Goal: Check status: Check status

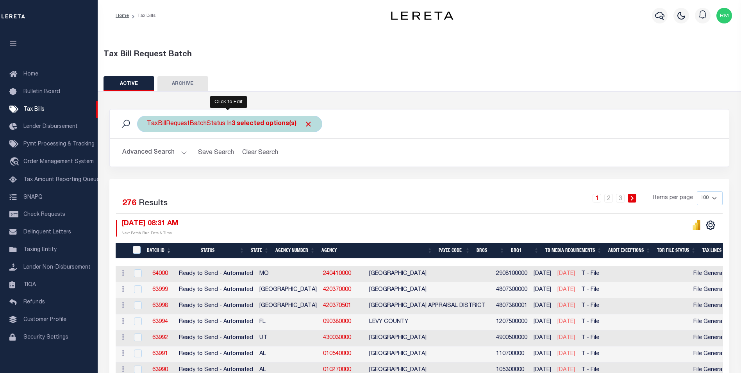
click at [286, 127] on b "3 selected options(s)" at bounding box center [264, 124] width 65 height 6
click at [289, 124] on b "3 selected options(s)" at bounding box center [264, 124] width 65 height 6
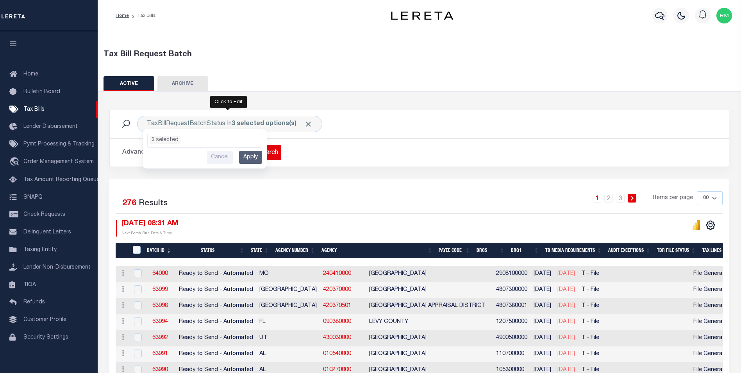
click at [258, 156] on input "Apply" at bounding box center [250, 157] width 23 height 13
click at [332, 148] on h2 "Advanced Search Save Search Clear Search TaxBillBatches_dynamictable_____Defaul…" at bounding box center [419, 152] width 607 height 15
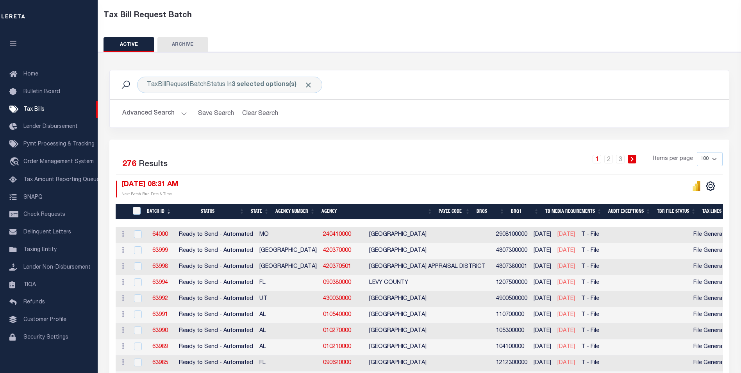
scroll to position [0, 0]
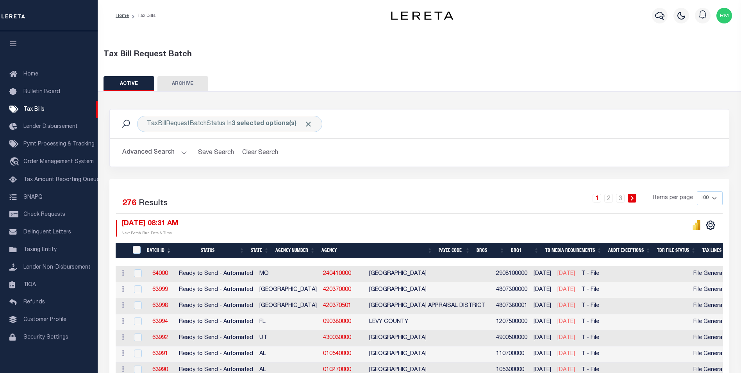
click at [183, 153] on button "Advanced Search" at bounding box center [154, 152] width 65 height 15
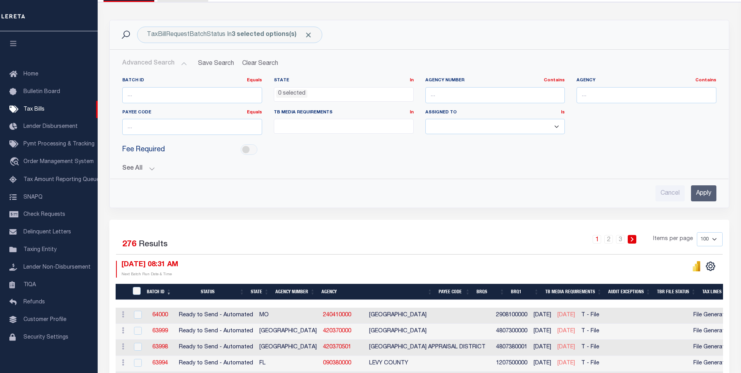
scroll to position [117, 0]
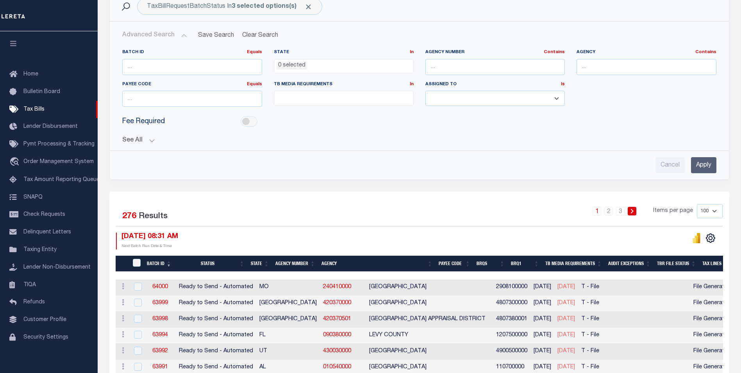
click at [151, 140] on button "See All" at bounding box center [419, 140] width 594 height 7
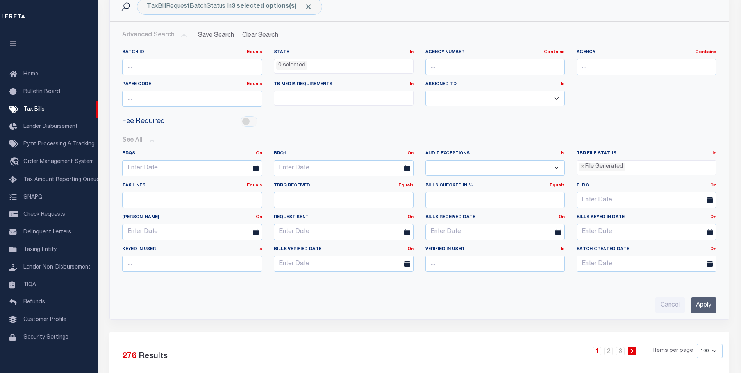
click at [629, 166] on input "search" at bounding box center [629, 166] width 4 height 9
click at [626, 194] on li "File Generated" at bounding box center [646, 193] width 139 height 13
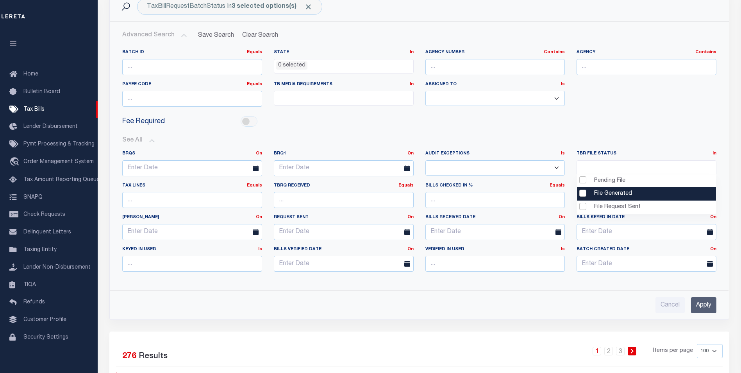
scroll to position [7, 0]
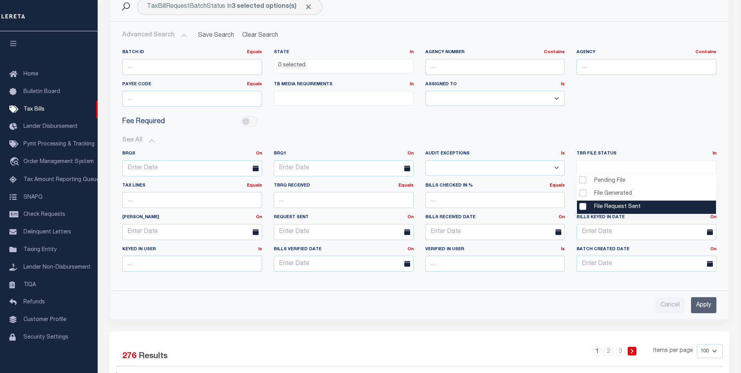
click at [696, 303] on input "Apply" at bounding box center [703, 305] width 25 height 16
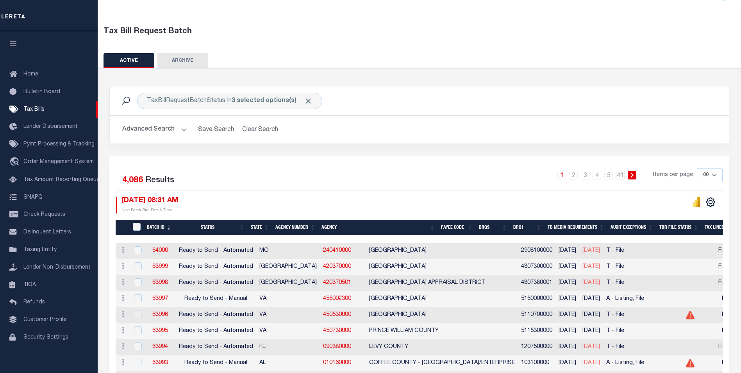
scroll to position [0, 0]
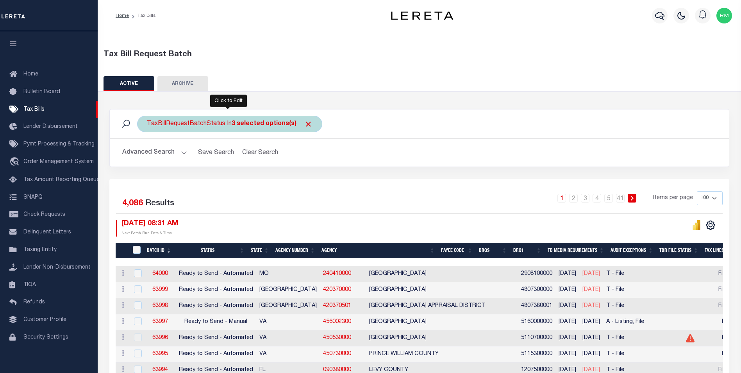
click at [240, 123] on b "3 selected options(s)" at bounding box center [264, 124] width 65 height 6
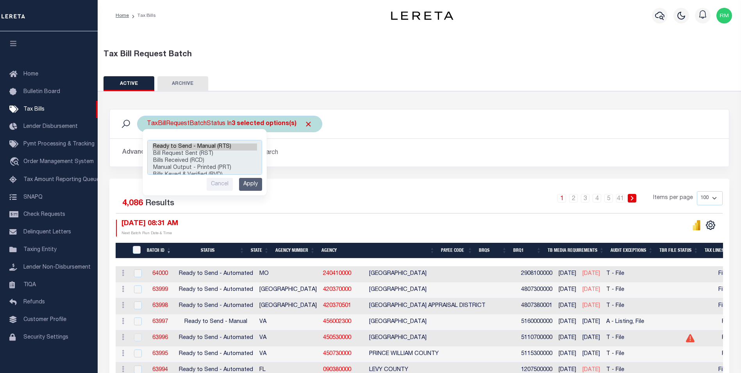
scroll to position [33, 0]
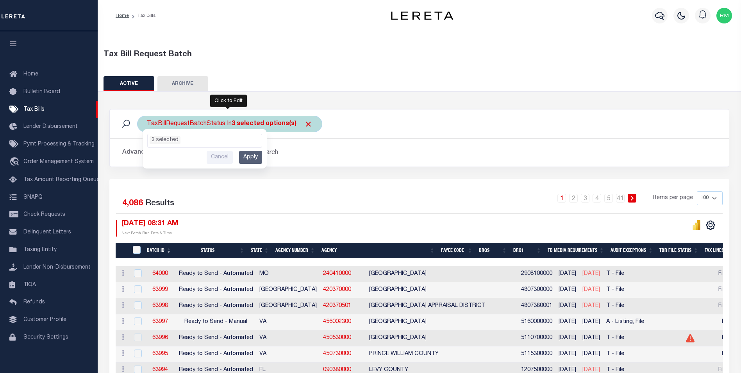
click at [255, 157] on input "Apply" at bounding box center [250, 157] width 23 height 13
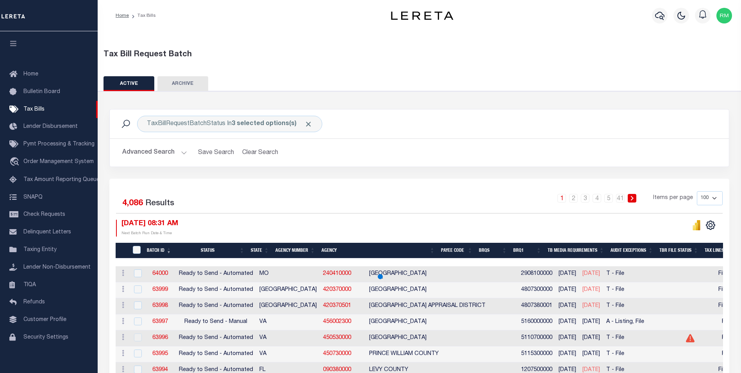
click at [184, 154] on button "Advanced Search" at bounding box center [154, 152] width 65 height 15
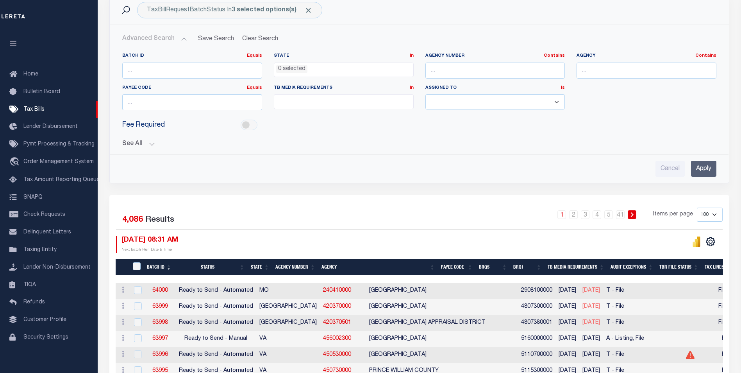
scroll to position [117, 0]
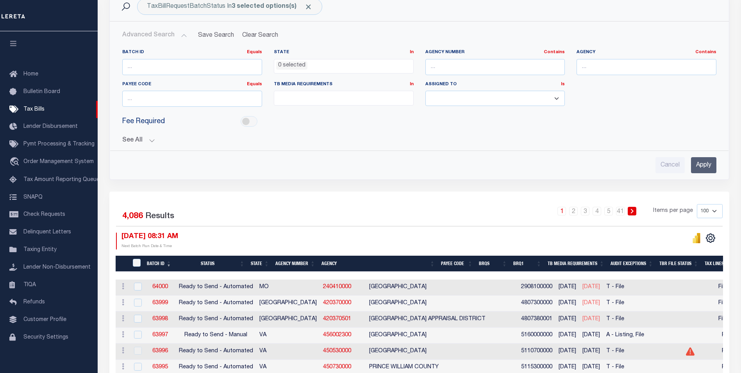
click at [150, 142] on button "See All" at bounding box center [419, 140] width 594 height 7
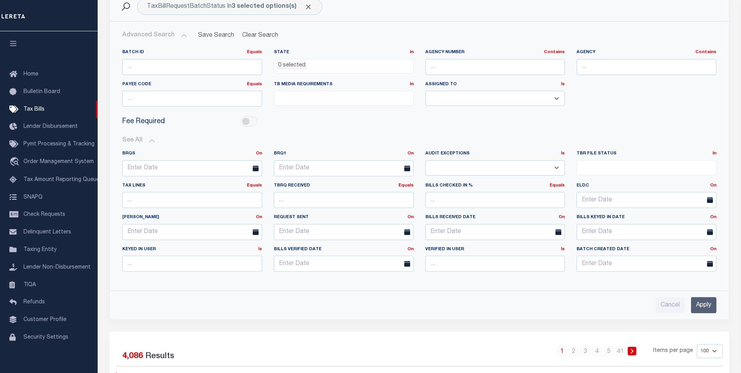
click at [612, 166] on ul at bounding box center [646, 166] width 139 height 11
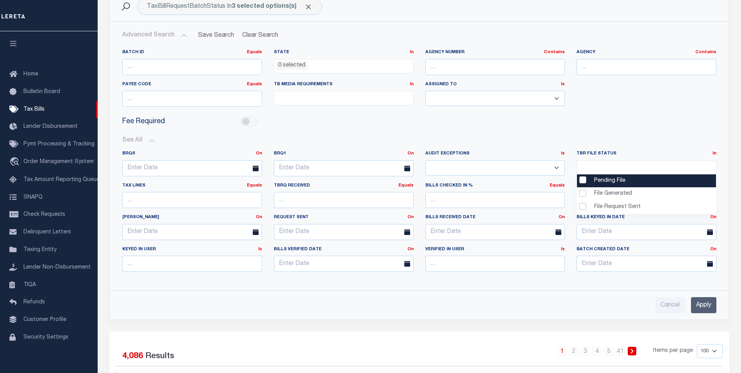
click at [580, 180] on li "Pending File" at bounding box center [646, 180] width 139 height 13
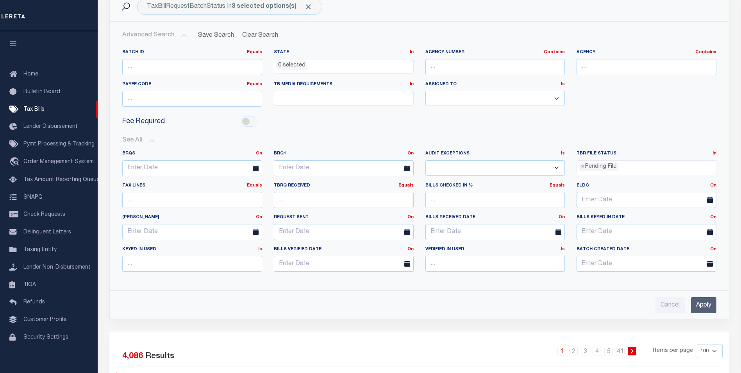
click at [705, 303] on input "Apply" at bounding box center [703, 305] width 25 height 16
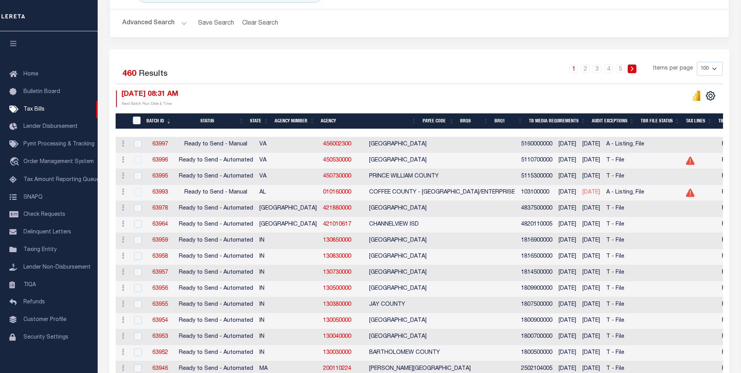
scroll to position [0, 0]
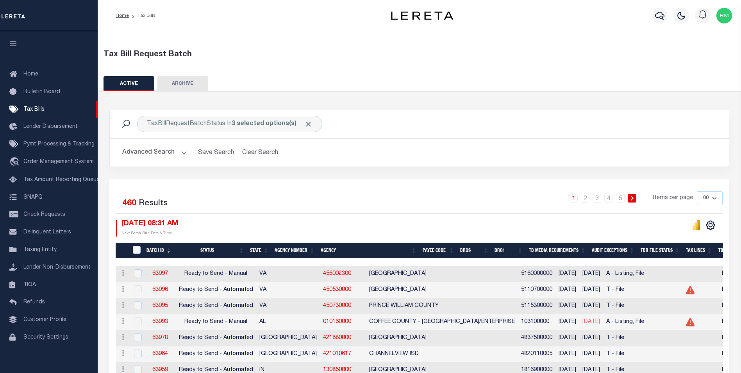
click at [182, 155] on button "Advanced Search" at bounding box center [154, 152] width 65 height 15
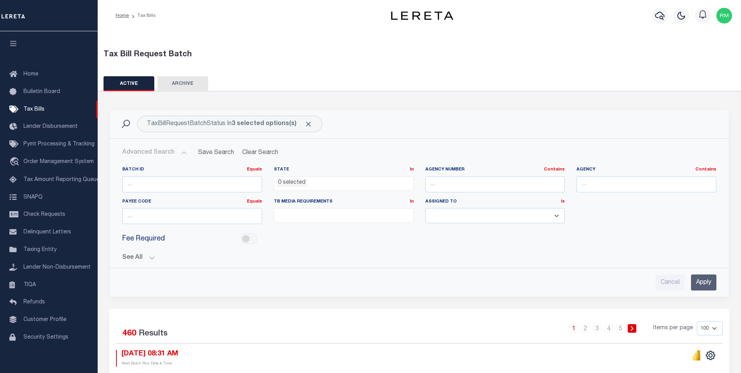
click at [152, 256] on button "See All" at bounding box center [419, 257] width 594 height 7
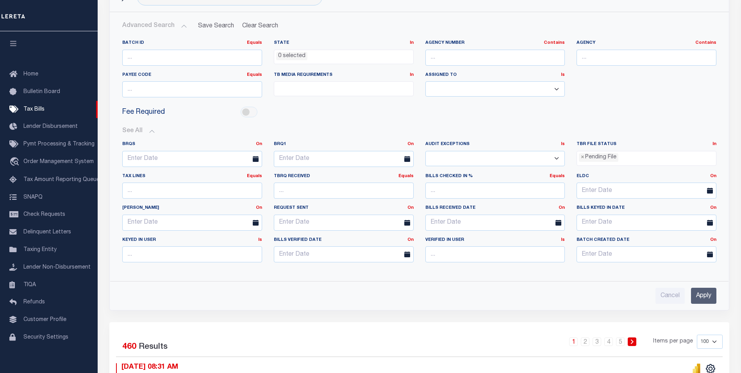
scroll to position [195, 0]
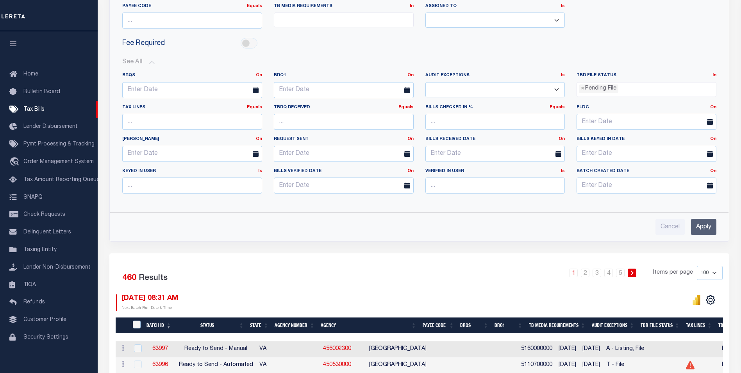
click at [634, 88] on ul "× Pending File" at bounding box center [646, 87] width 139 height 11
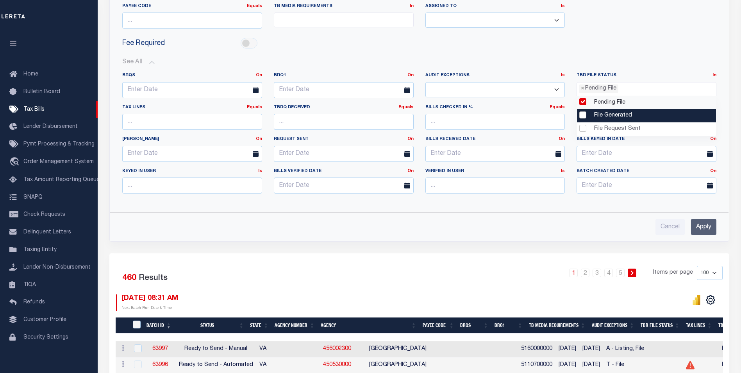
click at [610, 112] on li "File Generated" at bounding box center [646, 115] width 139 height 13
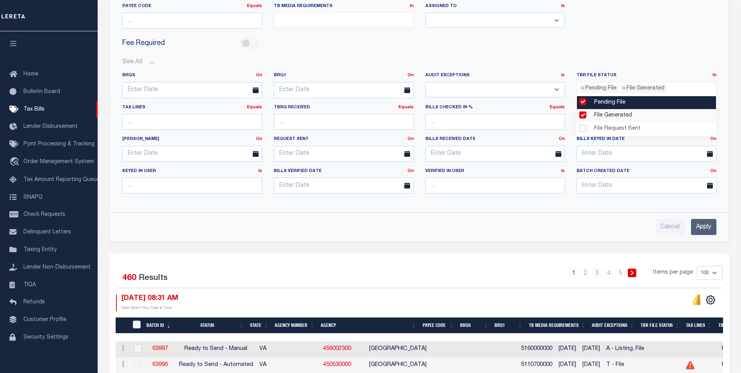
click at [585, 102] on li "Pending File" at bounding box center [646, 102] width 139 height 13
select select "2"
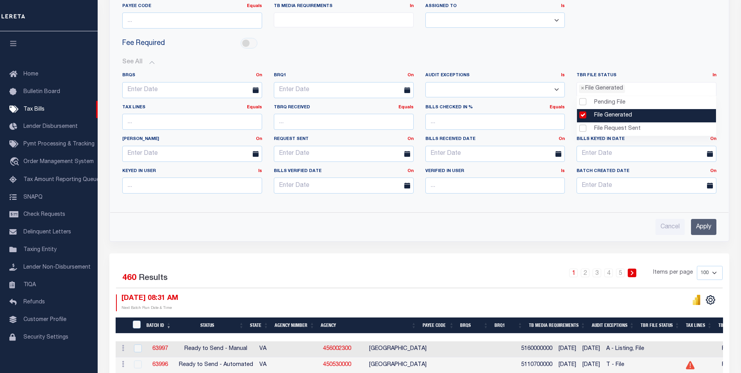
click at [583, 113] on li "File Generated" at bounding box center [646, 115] width 139 height 13
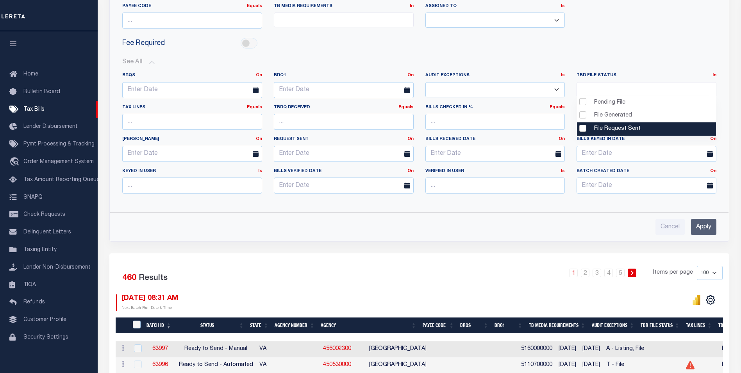
click at [585, 129] on li "File Request Sent" at bounding box center [646, 128] width 139 height 13
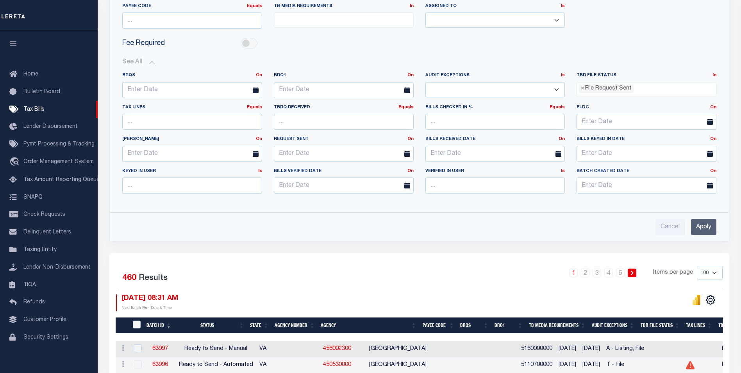
click at [698, 223] on input "Apply" at bounding box center [703, 227] width 25 height 16
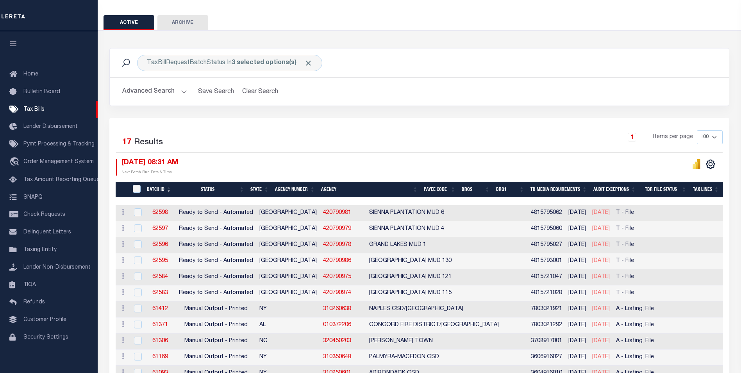
scroll to position [16, 0]
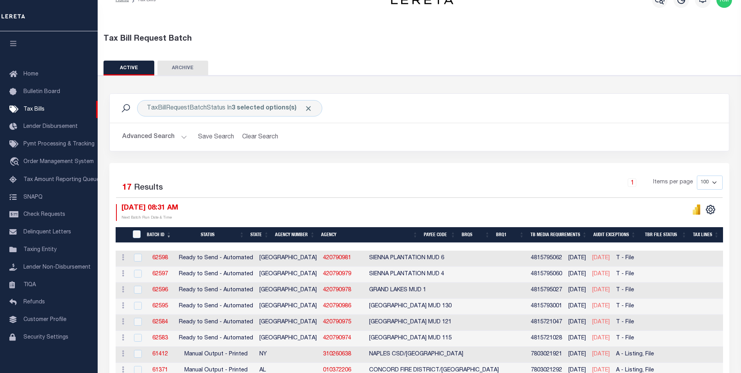
click at [167, 134] on button "Advanced Search" at bounding box center [154, 136] width 65 height 15
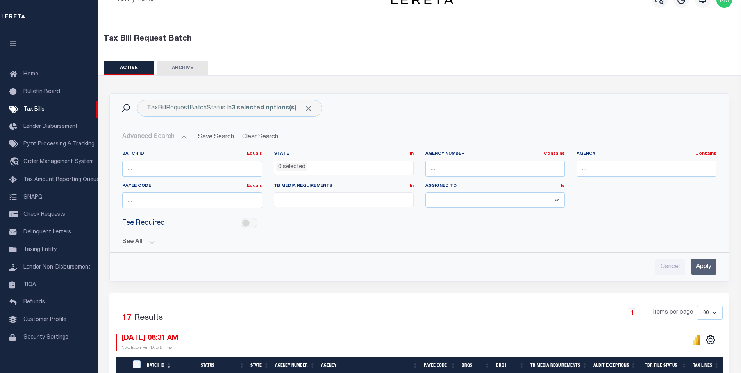
click at [148, 242] on button "See All" at bounding box center [419, 241] width 594 height 7
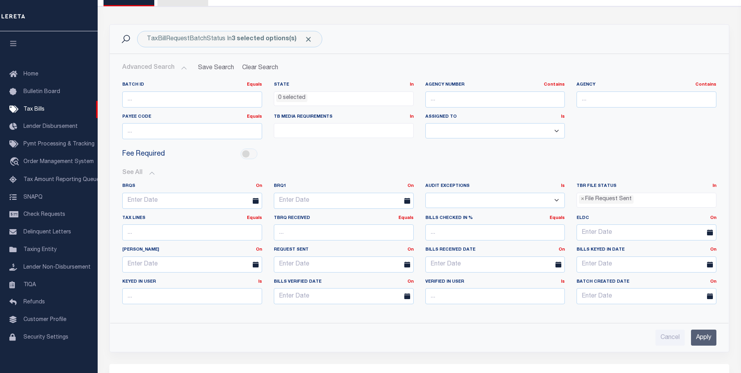
scroll to position [94, 0]
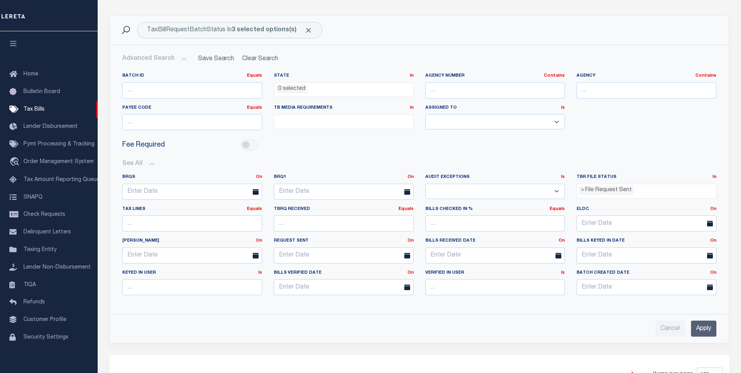
click at [634, 190] on ul "× File Request Sent" at bounding box center [646, 189] width 139 height 11
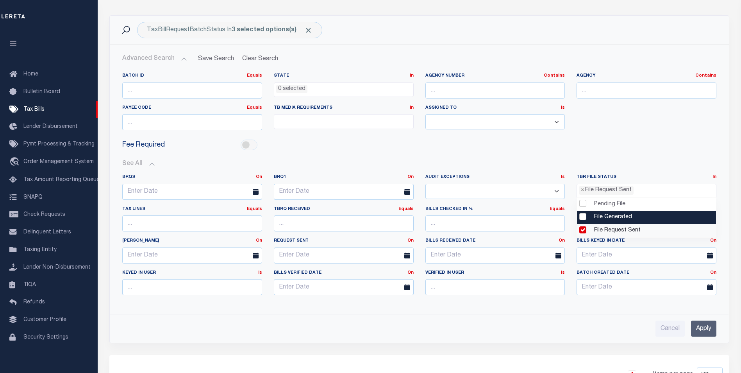
click at [616, 214] on li "File Generated" at bounding box center [646, 217] width 139 height 13
select select "2"
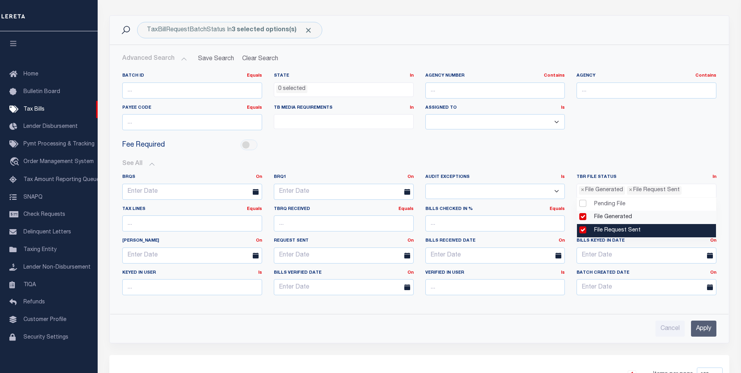
click at [583, 229] on li "File Request Sent" at bounding box center [646, 230] width 139 height 13
click at [703, 334] on input "Apply" at bounding box center [703, 328] width 25 height 16
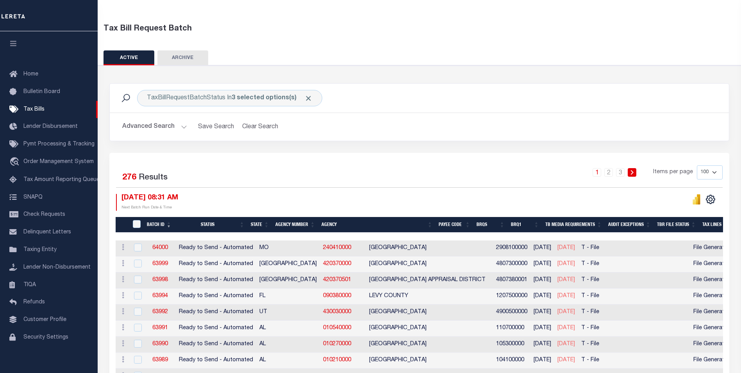
scroll to position [0, 0]
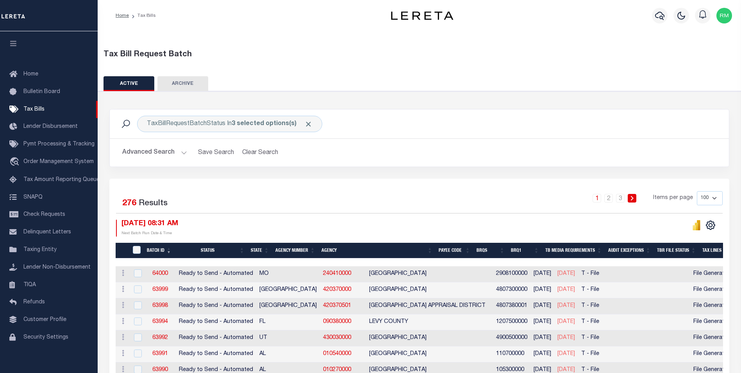
click at [179, 152] on button "Advanced Search" at bounding box center [154, 152] width 65 height 15
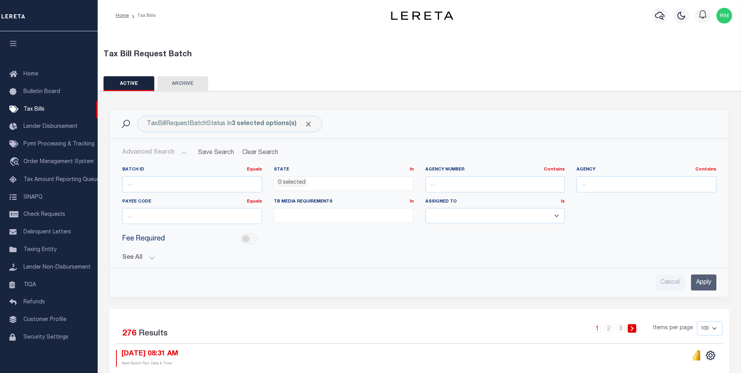
click at [150, 255] on button "See All" at bounding box center [419, 257] width 594 height 7
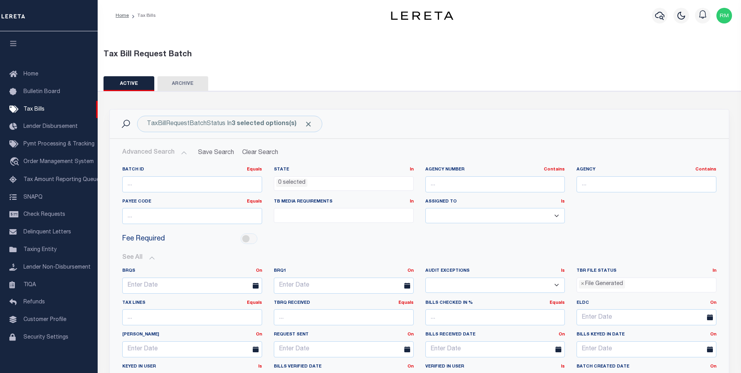
click at [228, 43] on div "Tax Bill Request Batch" at bounding box center [419, 52] width 651 height 27
